Goal: Information Seeking & Learning: Learn about a topic

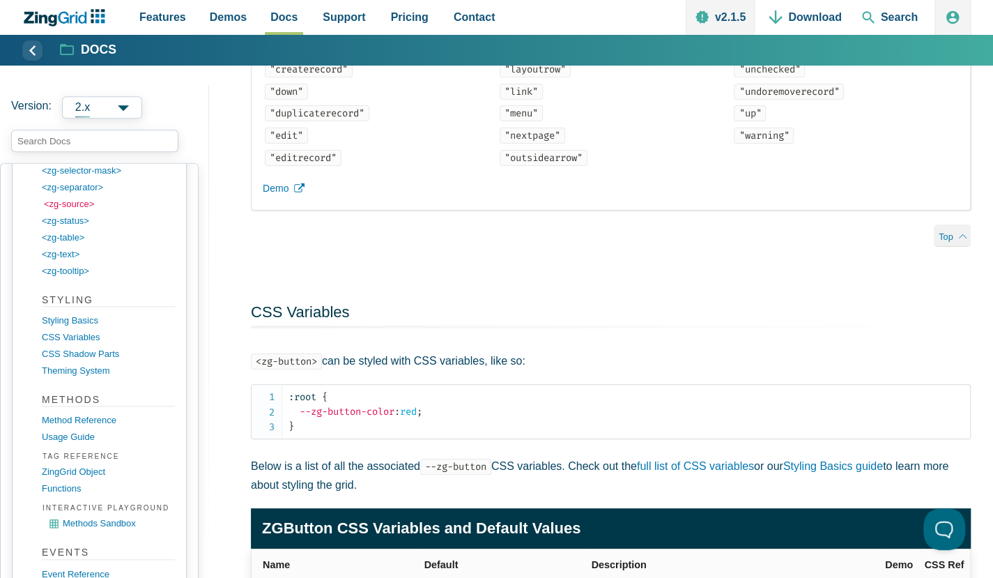
scroll to position [2045, 0]
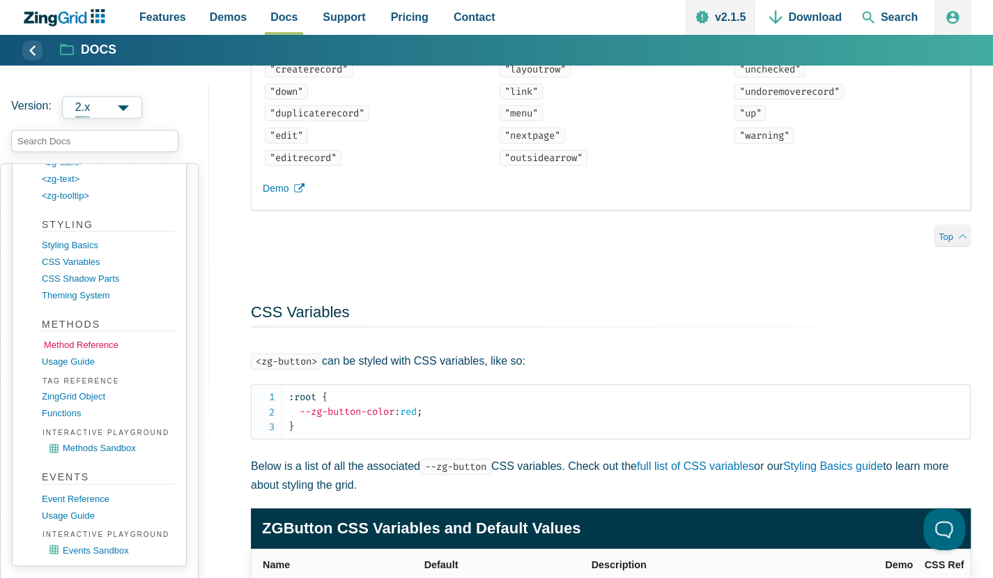
click at [113, 337] on link "Method Reference" at bounding box center [110, 345] width 133 height 17
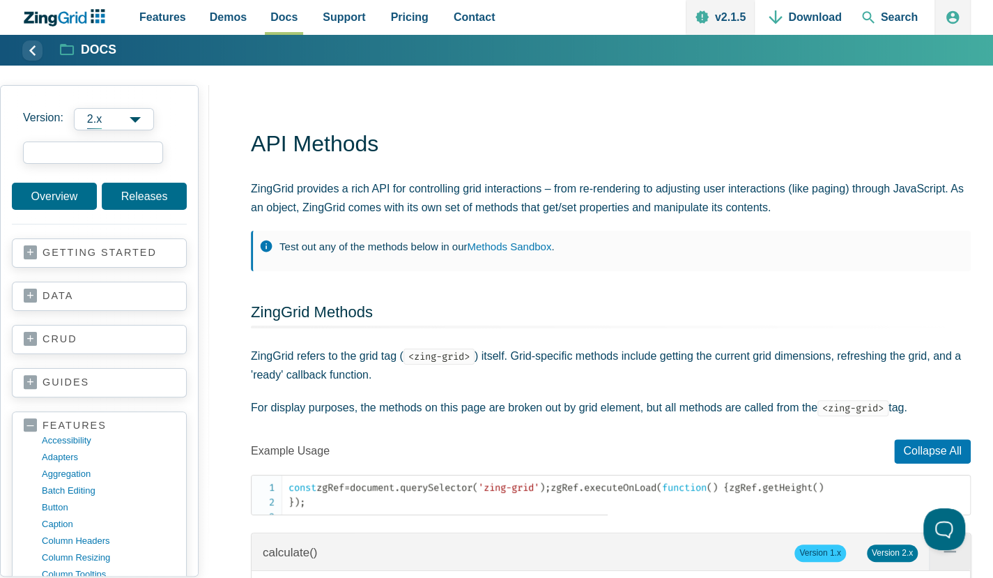
click at [106, 144] on input "search input" at bounding box center [93, 152] width 140 height 22
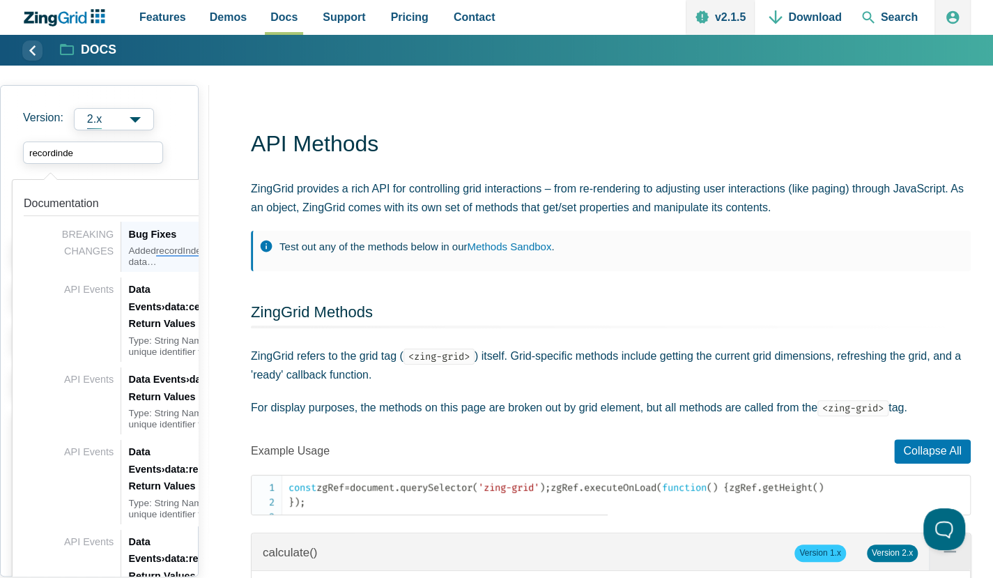
type input "recordindex"
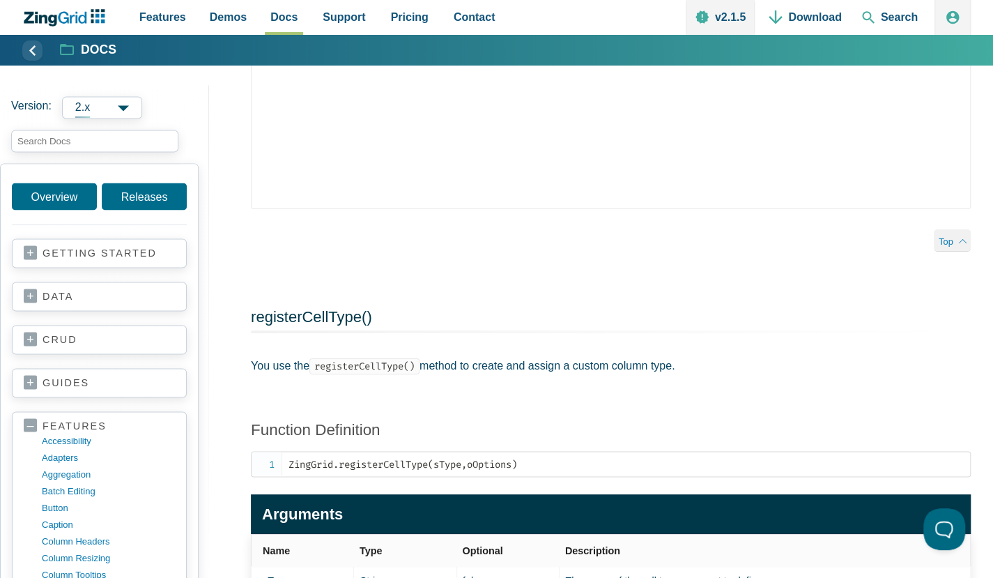
scroll to position [1338, 0]
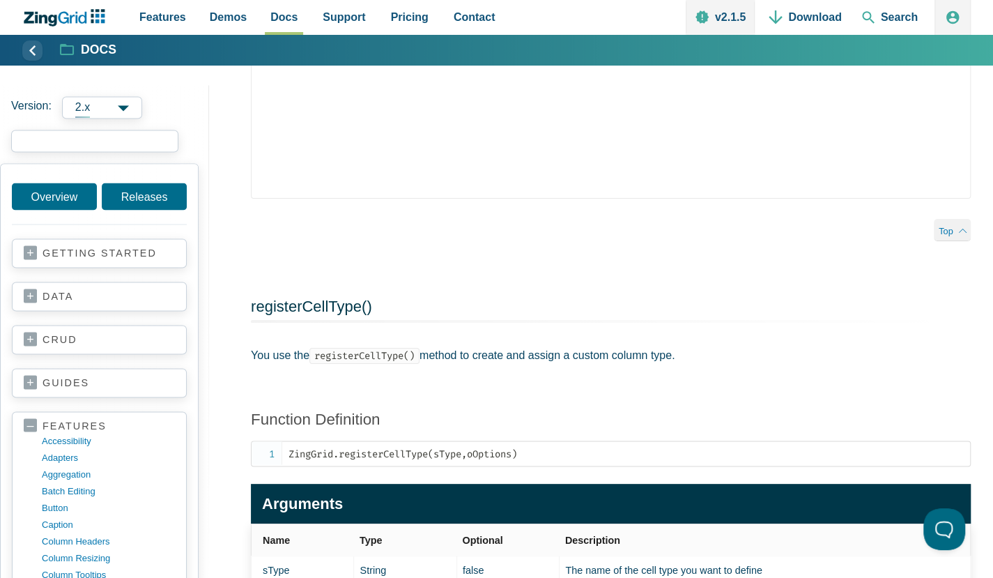
click at [55, 142] on input "search input" at bounding box center [94, 141] width 167 height 22
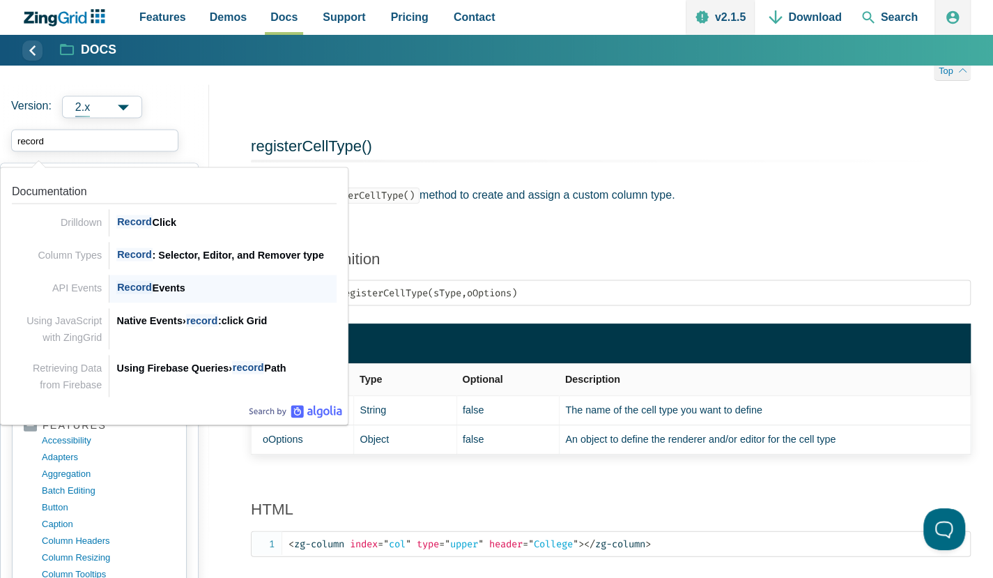
scroll to position [1505, 0]
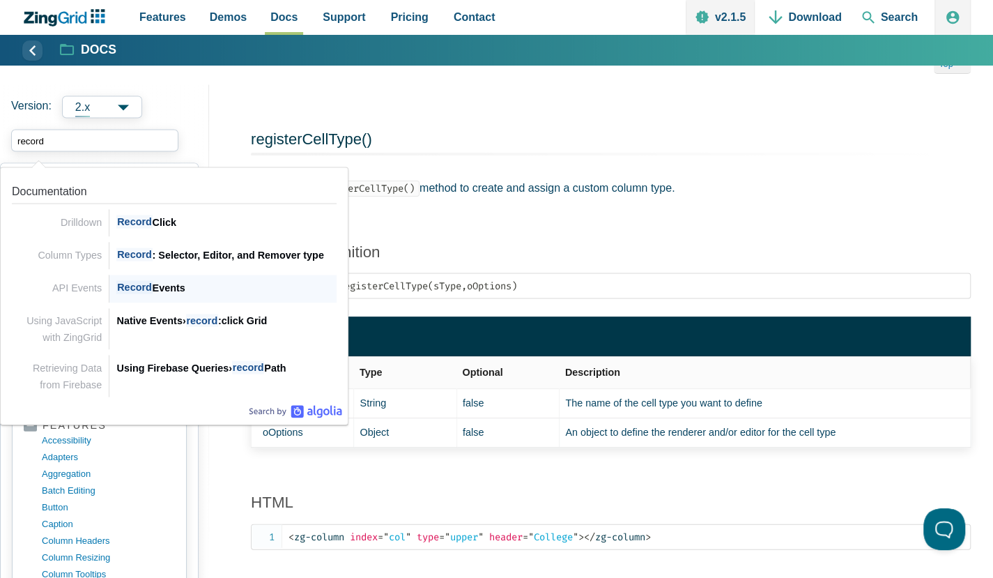
click at [165, 284] on div "Record Events" at bounding box center [226, 287] width 220 height 17
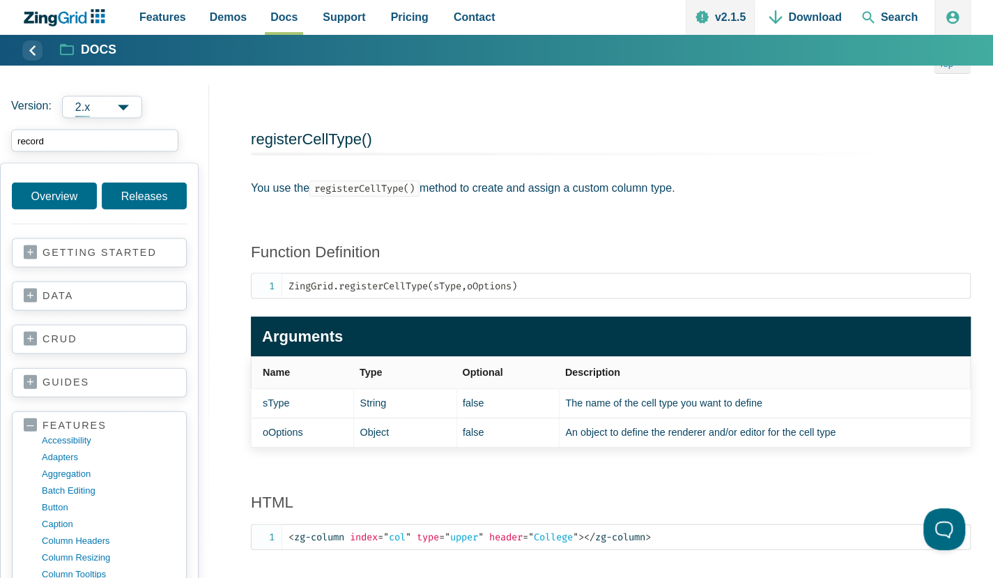
type input "record"
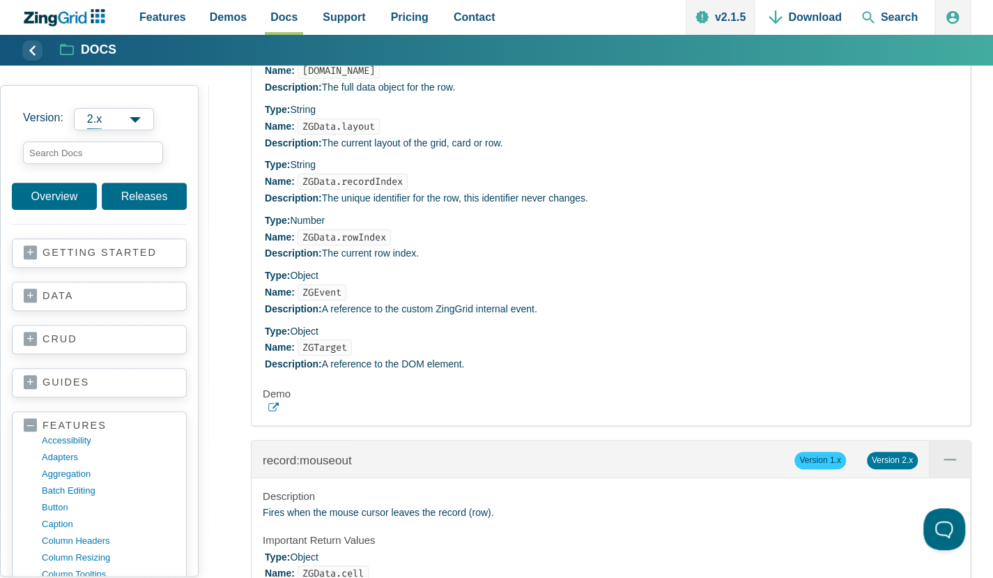
scroll to position [21105, 0]
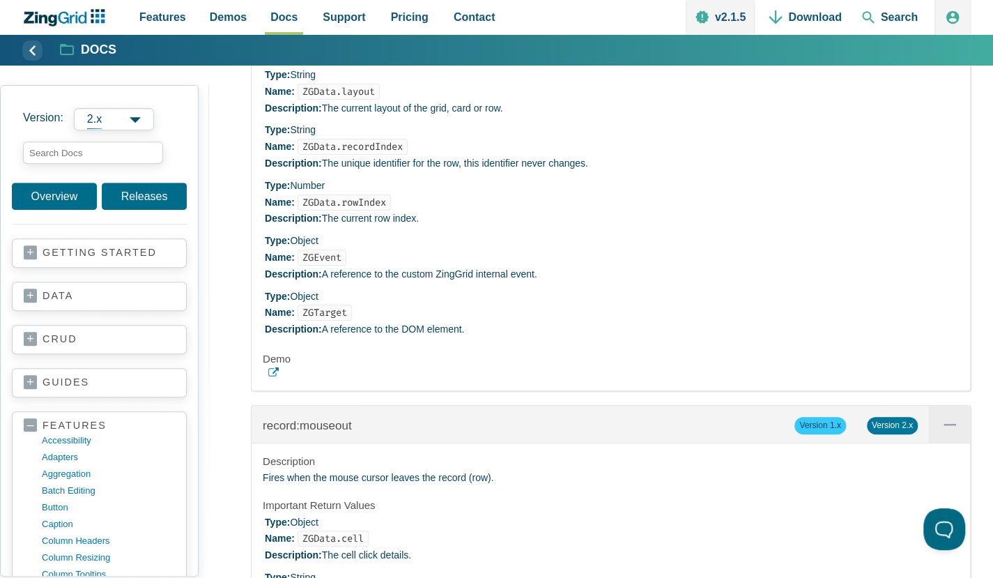
click at [383, 155] on code "ZGData.recordIndex" at bounding box center [353, 147] width 110 height 16
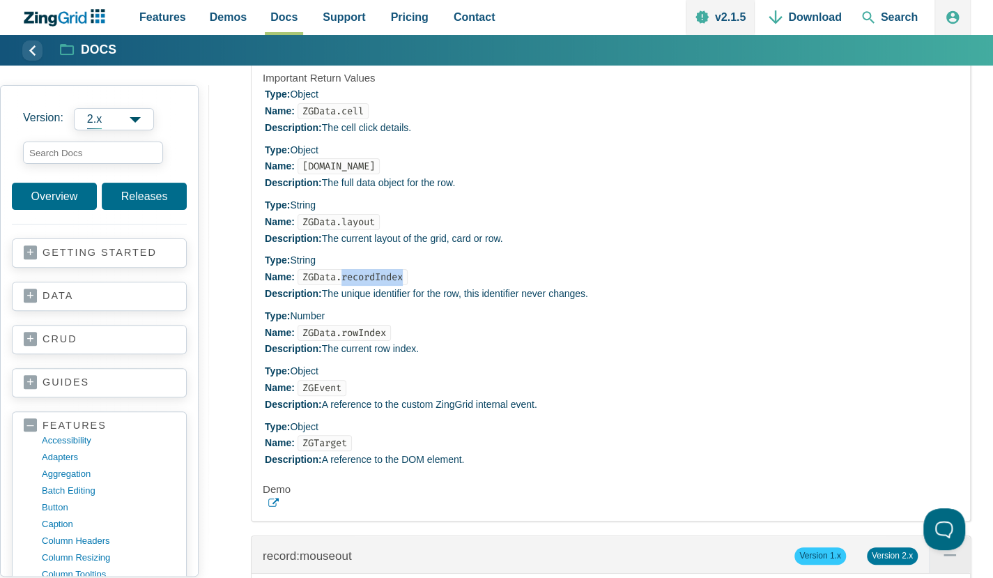
scroll to position [20938, 0]
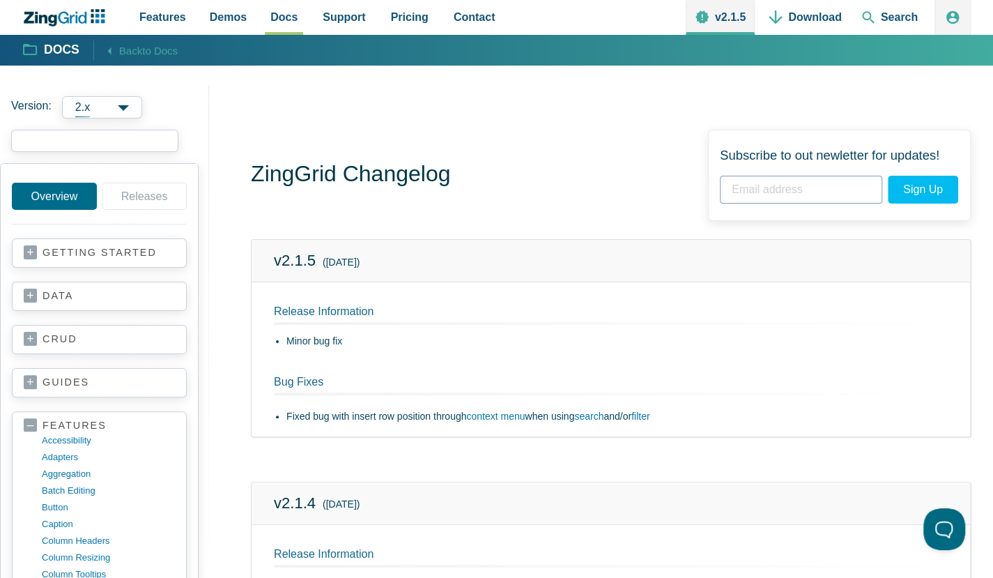
click at [74, 139] on input "search input" at bounding box center [94, 141] width 167 height 22
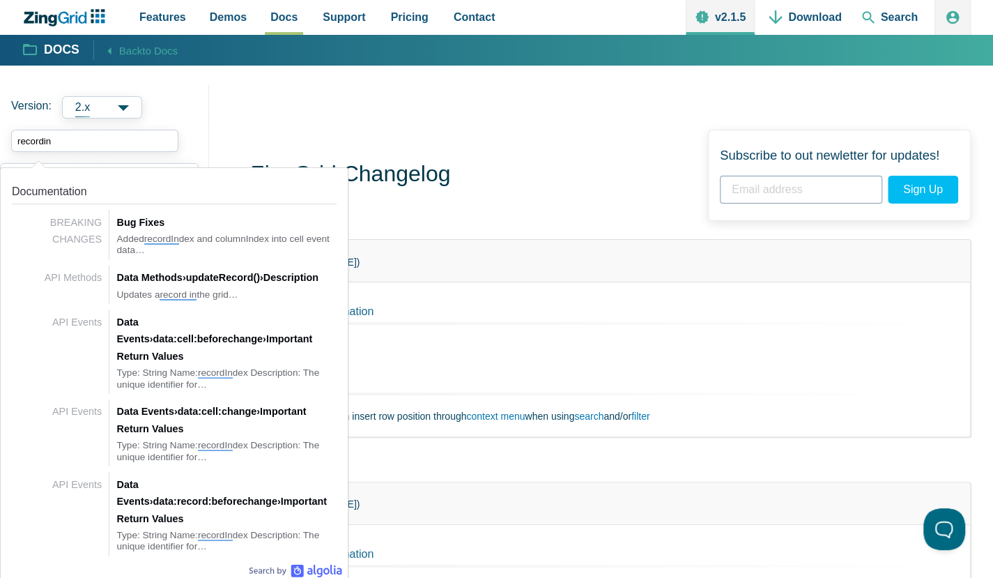
type input "recordin"
click at [419, 132] on div "ZingGrid Changelog Subscribe to out newletter for updates! Sign Up Subscribed!" at bounding box center [611, 175] width 720 height 91
